Goal: Check status

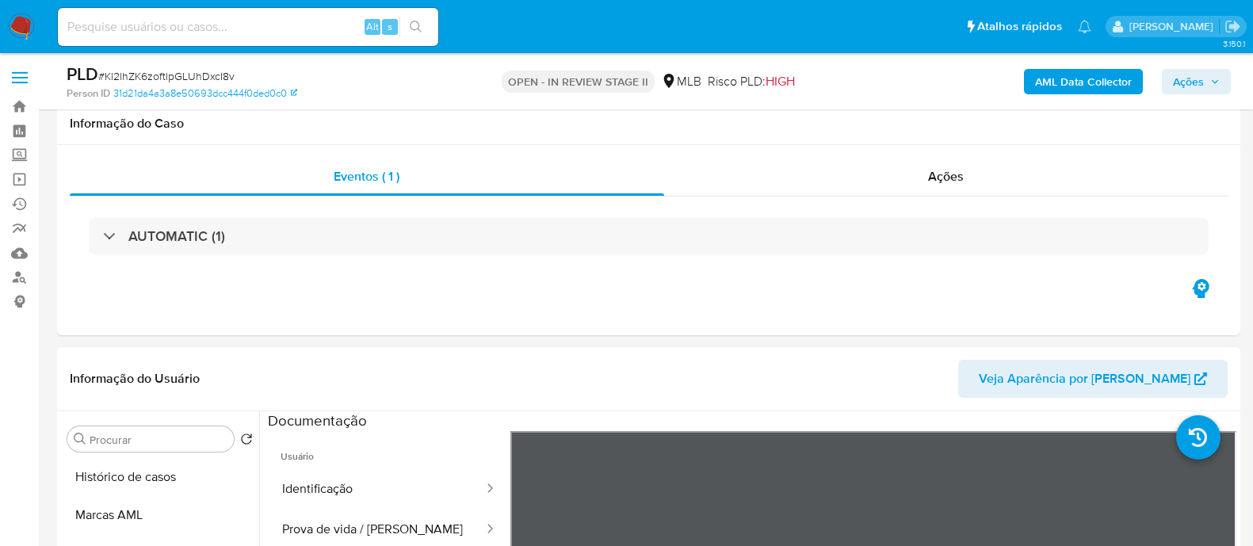
select select "10"
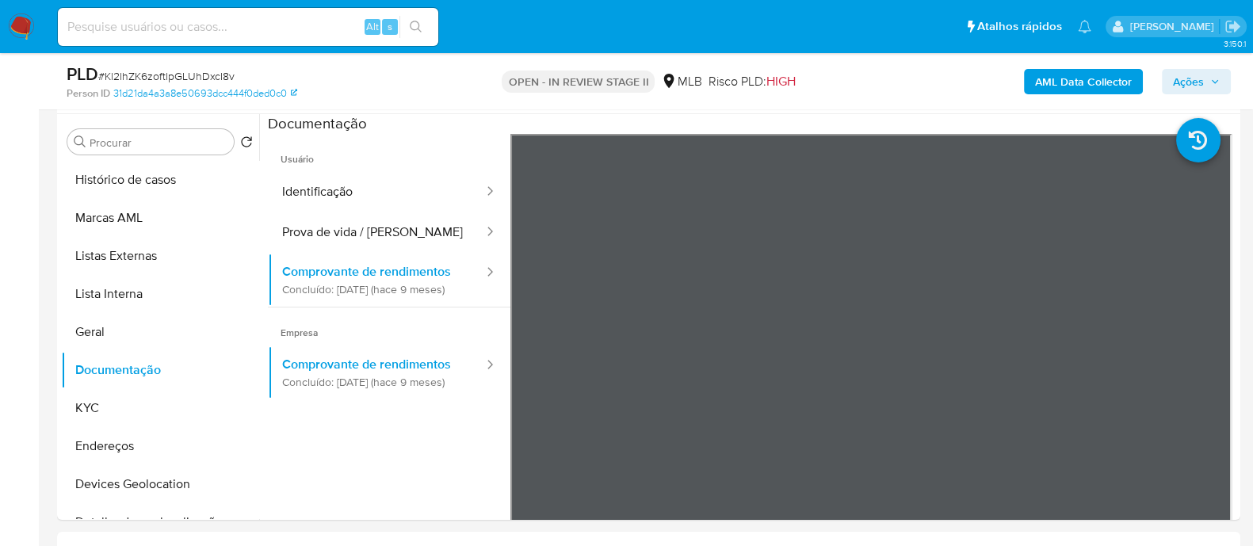
scroll to position [98, 0]
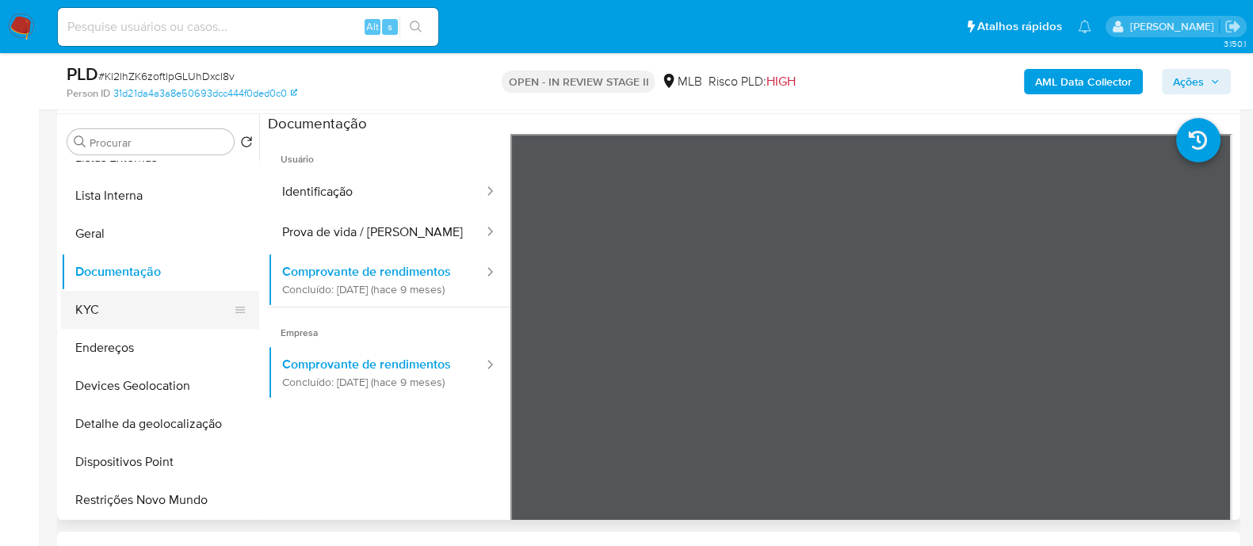
click at [162, 304] on button "KYC" at bounding box center [154, 310] width 186 height 38
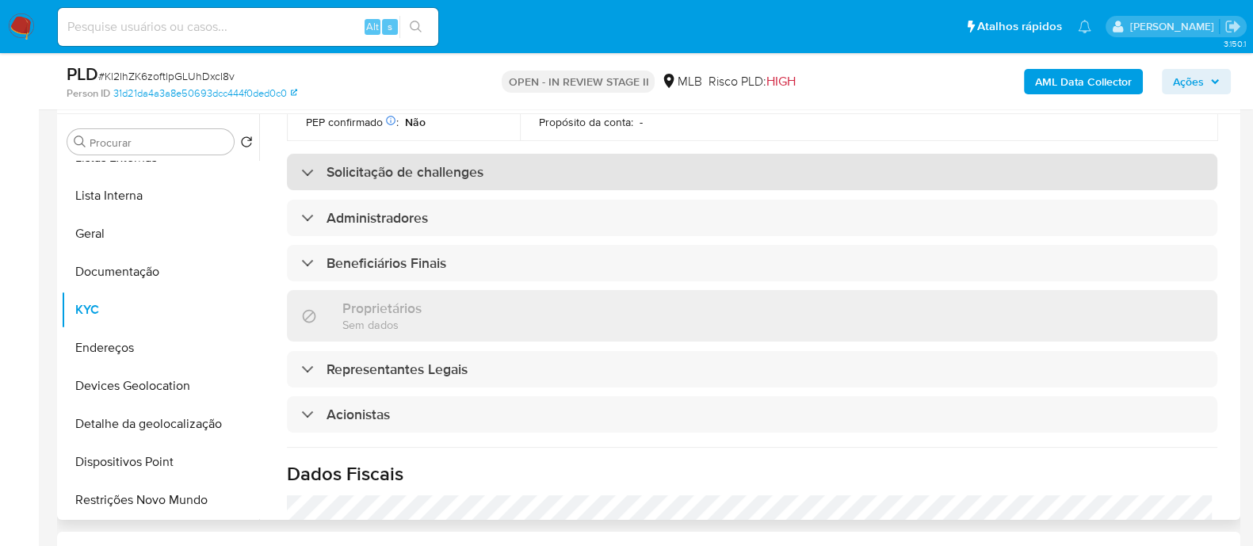
scroll to position [693, 0]
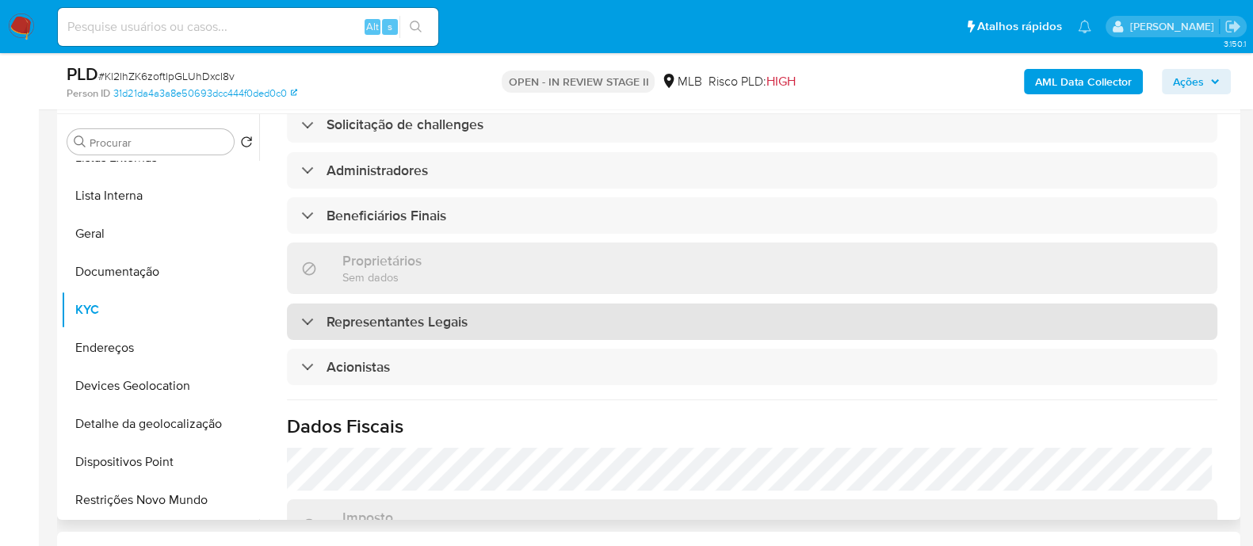
click at [432, 331] on h3 "Representantes Legais" at bounding box center [397, 321] width 141 height 17
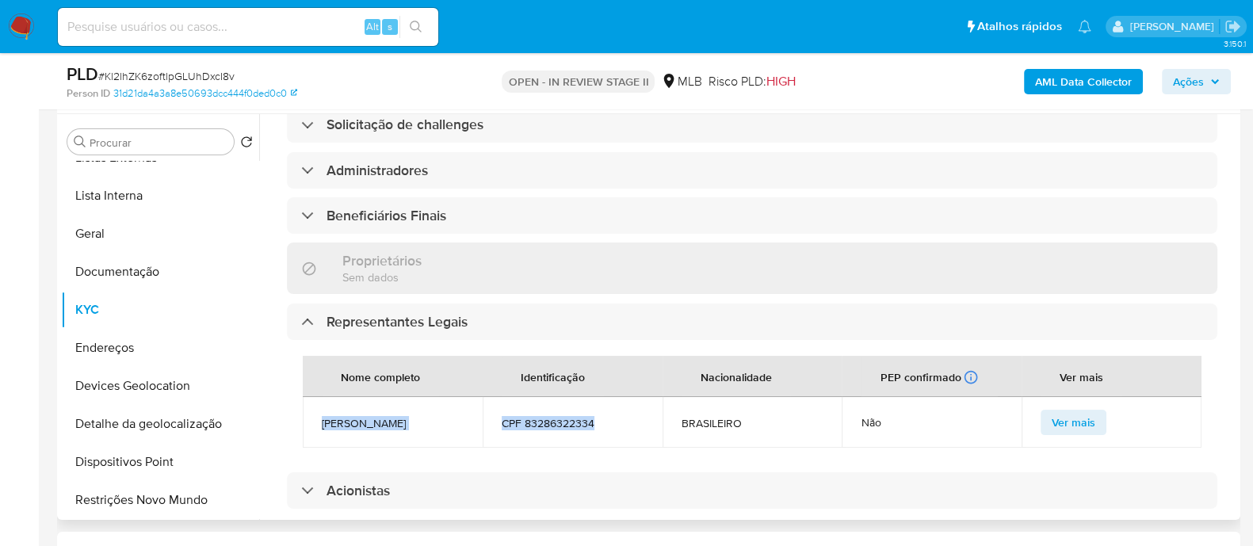
drag, startPoint x: 622, startPoint y: 449, endPoint x: 323, endPoint y: 438, distance: 299.9
click at [323, 438] on tr "[PERSON_NAME] CPF 83286322334 BRASILEIRO Não Ver mais" at bounding box center [752, 422] width 899 height 51
copy tr "[PERSON_NAME] CPF 83286322334"
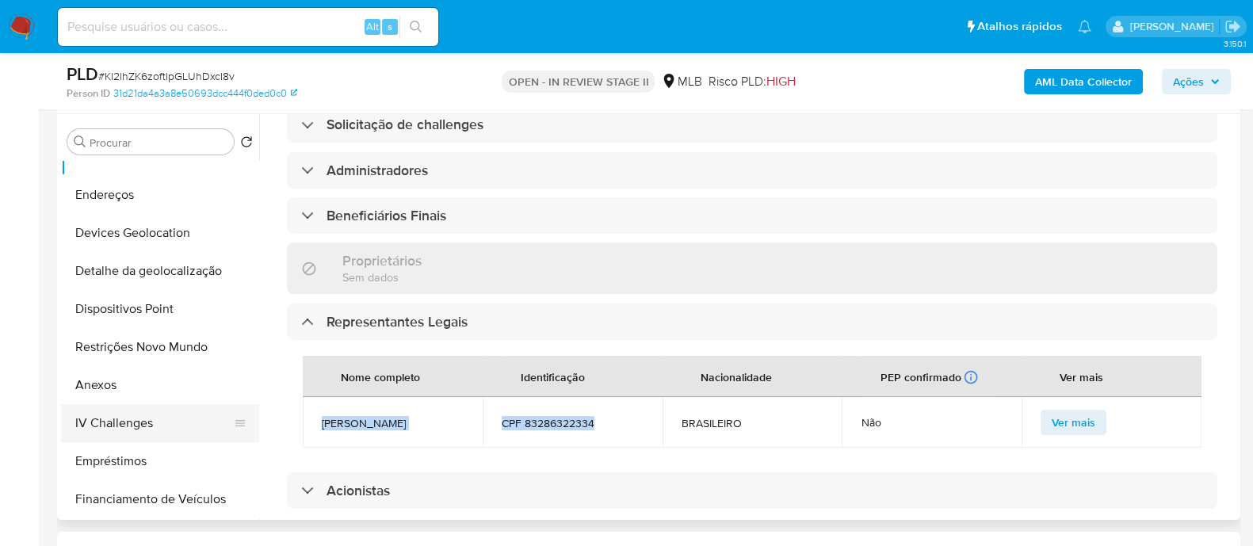
scroll to position [297, 0]
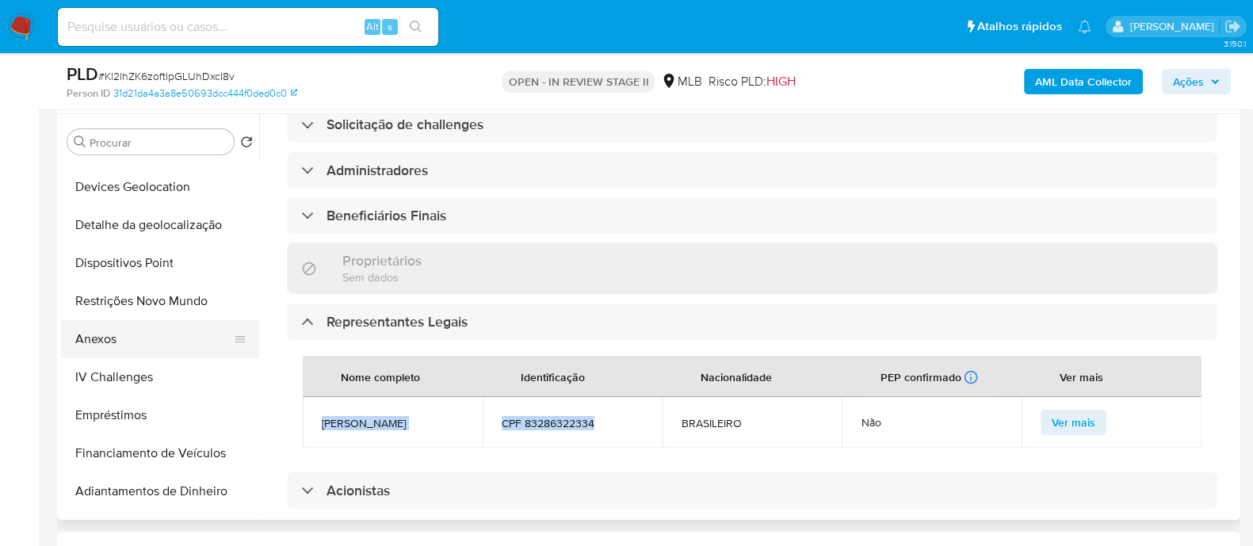
click at [104, 331] on button "Anexos" at bounding box center [154, 339] width 186 height 38
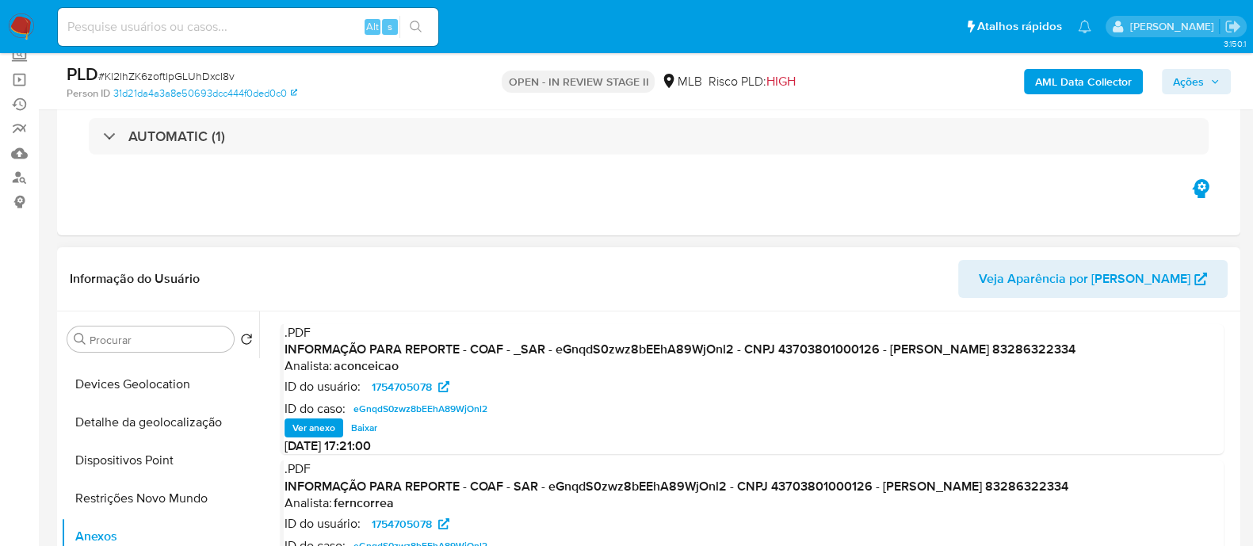
scroll to position [197, 0]
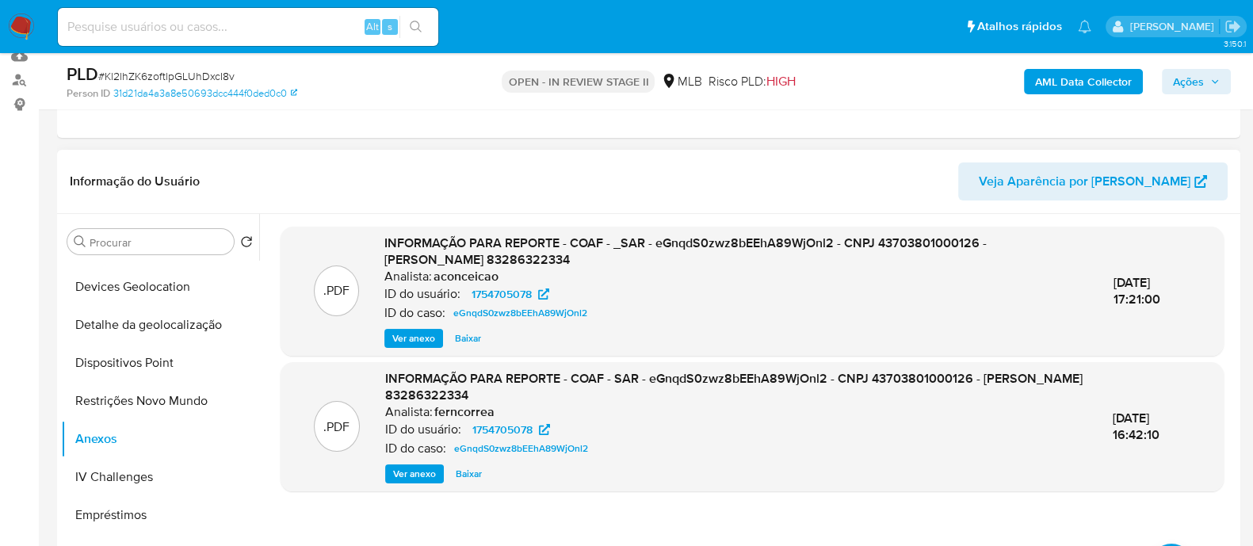
click at [408, 336] on span "Ver anexo" at bounding box center [413, 339] width 43 height 16
click at [404, 336] on div "Ver anexo Ver anexo [GEOGRAPHIC_DATA]" at bounding box center [736, 338] width 704 height 19
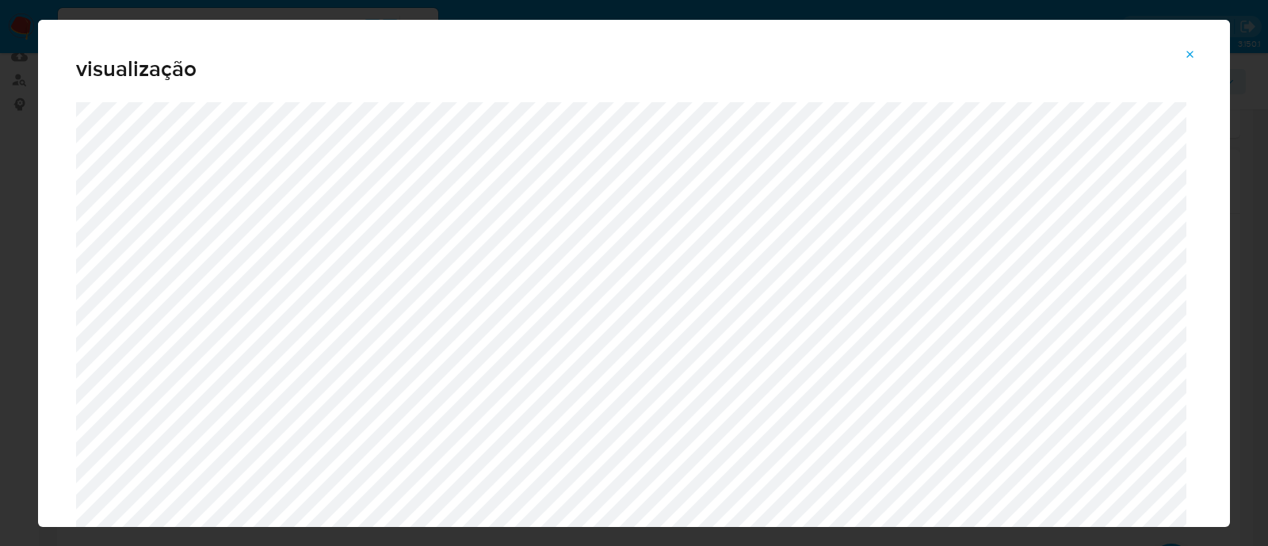
click at [1193, 52] on icon "Attachment preview" at bounding box center [1191, 54] width 7 height 7
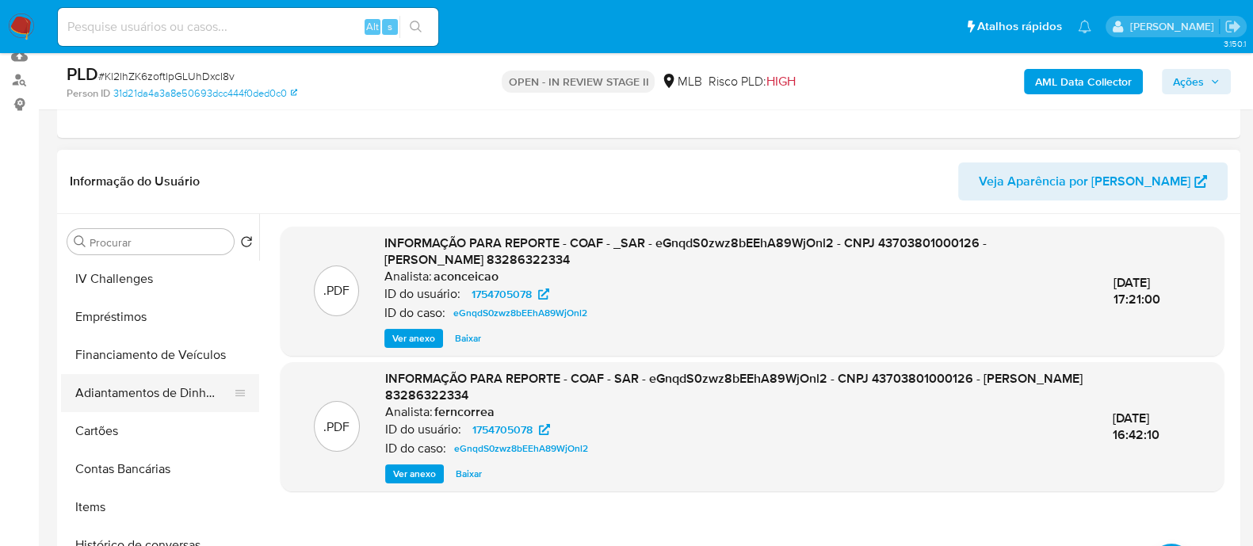
scroll to position [595, 0]
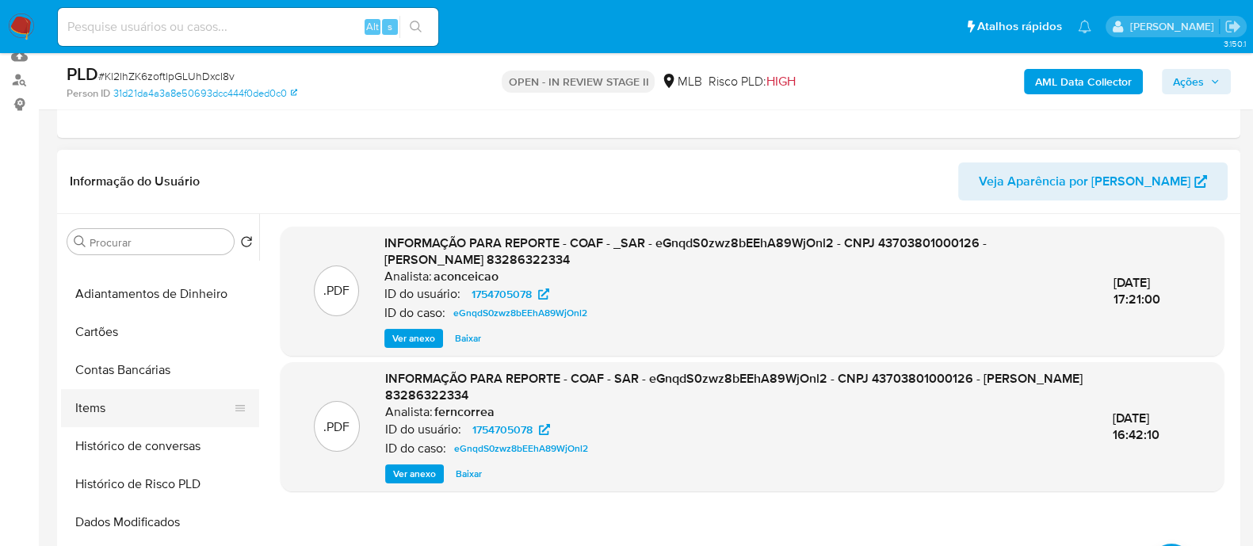
click at [95, 424] on button "Items" at bounding box center [154, 408] width 186 height 38
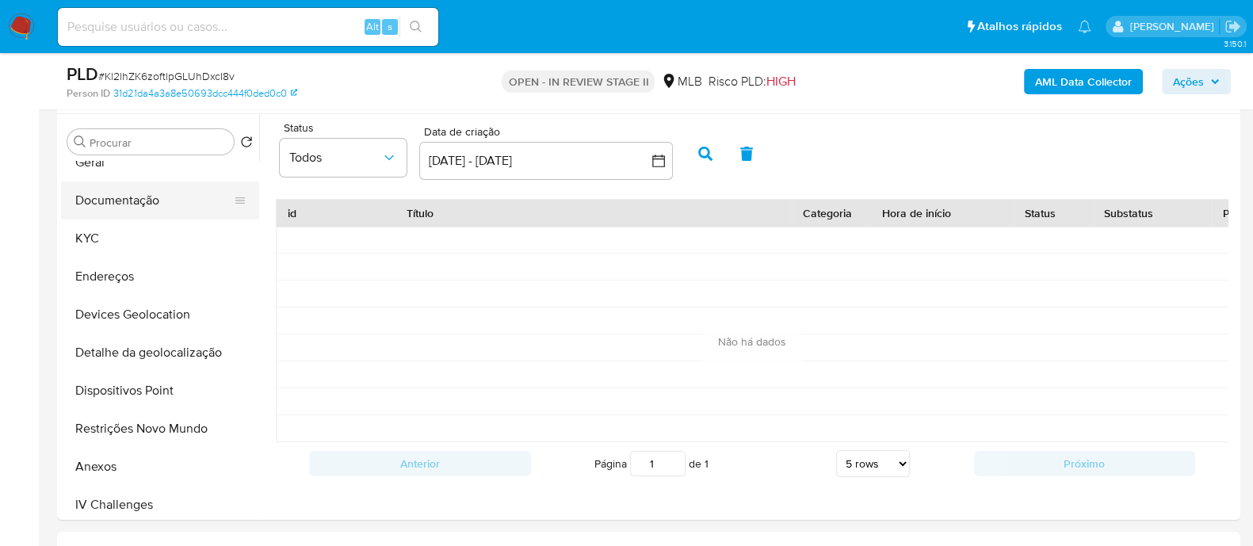
scroll to position [197, 0]
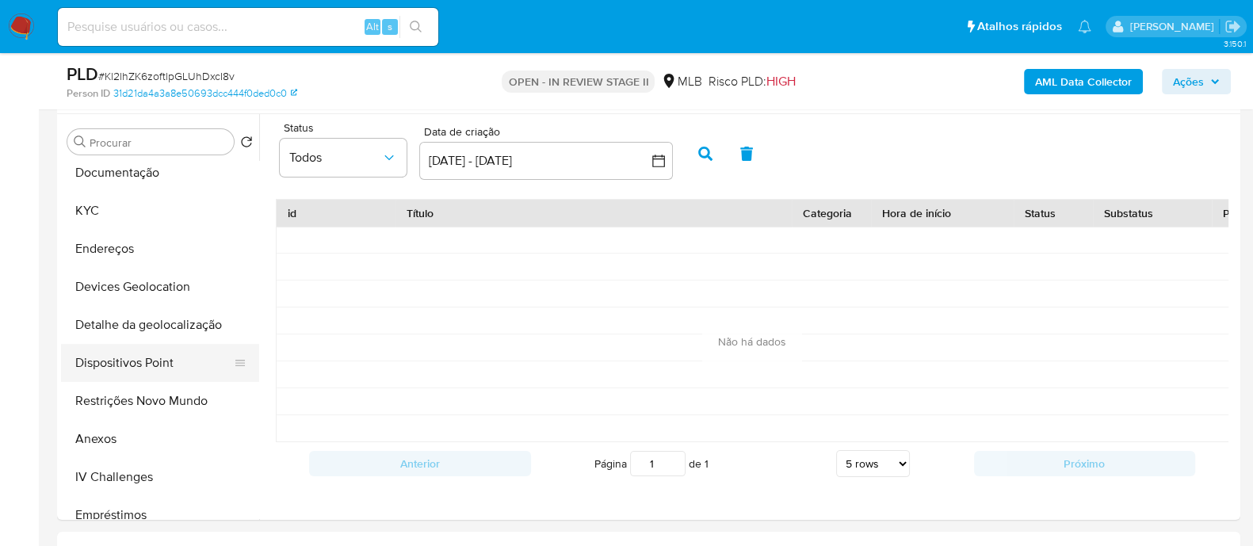
click at [151, 369] on button "Dispositivos Point" at bounding box center [154, 363] width 186 height 38
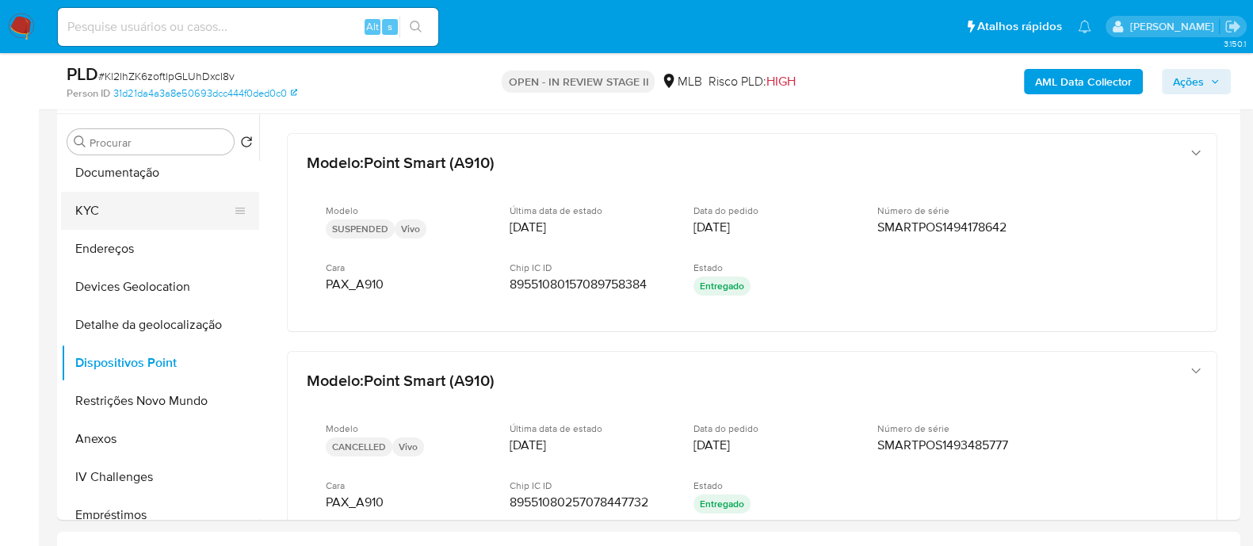
click at [144, 220] on button "KYC" at bounding box center [154, 211] width 186 height 38
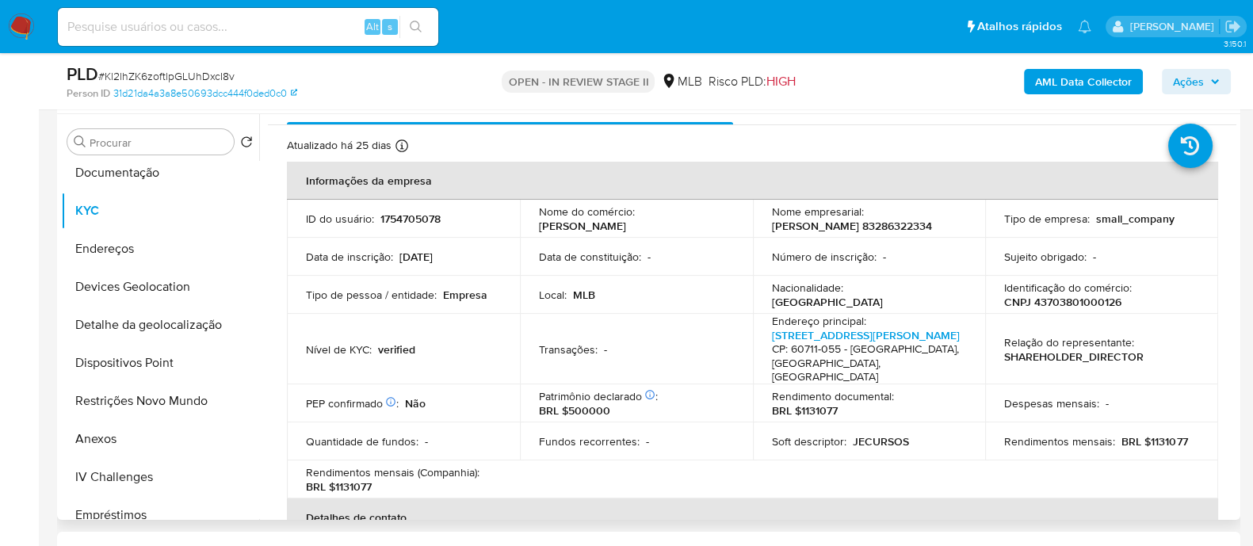
scroll to position [0, 0]
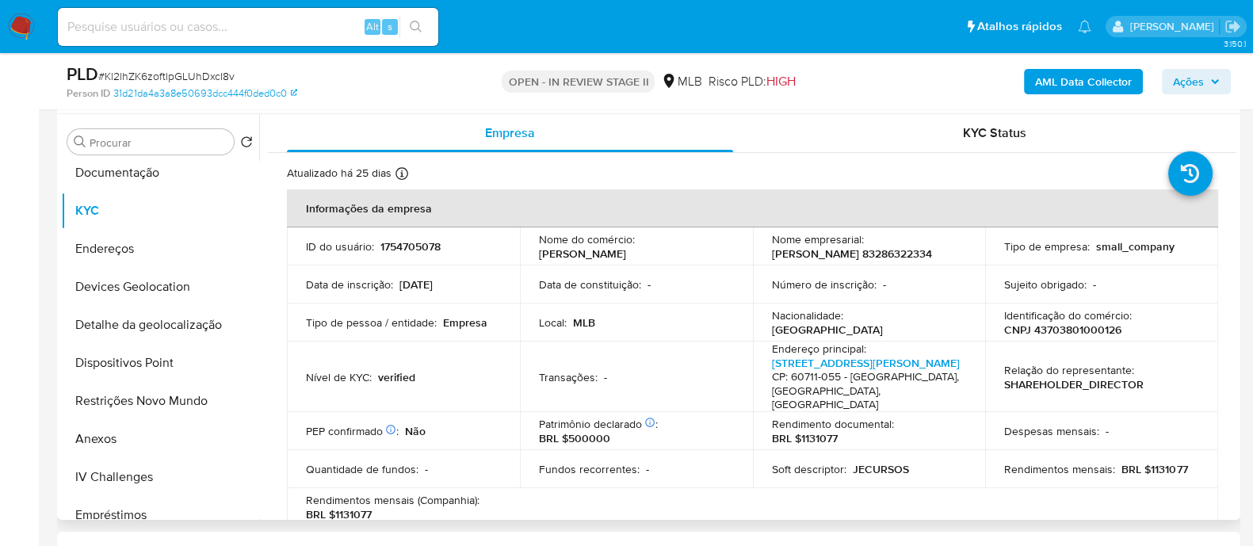
click at [1110, 335] on p "CNPJ 43703801000126" at bounding box center [1062, 330] width 117 height 14
copy p "43703801000126"
